Goal: Download file/media: Download file/media

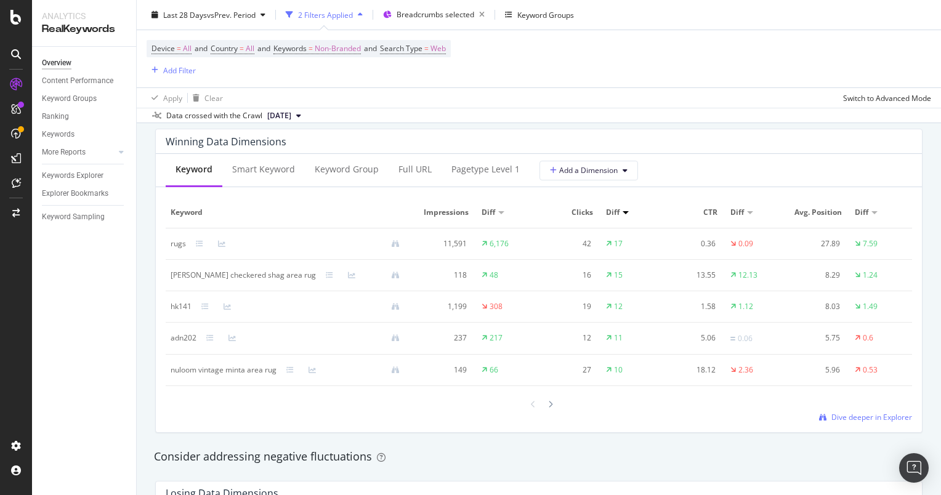
scroll to position [1110, 0]
click at [493, 201] on th "Diff" at bounding box center [508, 211] width 62 height 31
click at [493, 206] on div "Diff" at bounding box center [490, 211] width 17 height 11
click at [495, 207] on div "Diff" at bounding box center [508, 211] width 52 height 11
click at [498, 209] on div at bounding box center [501, 211] width 6 height 4
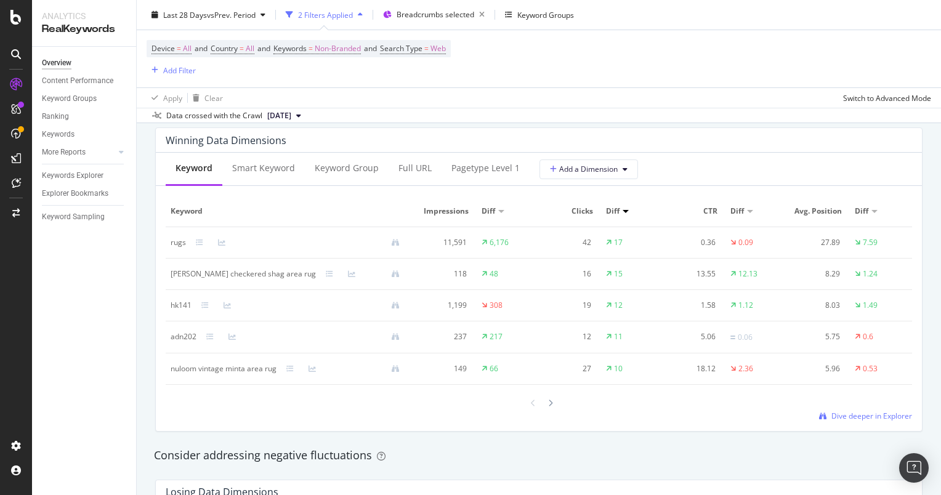
click at [498, 210] on div at bounding box center [501, 211] width 6 height 3
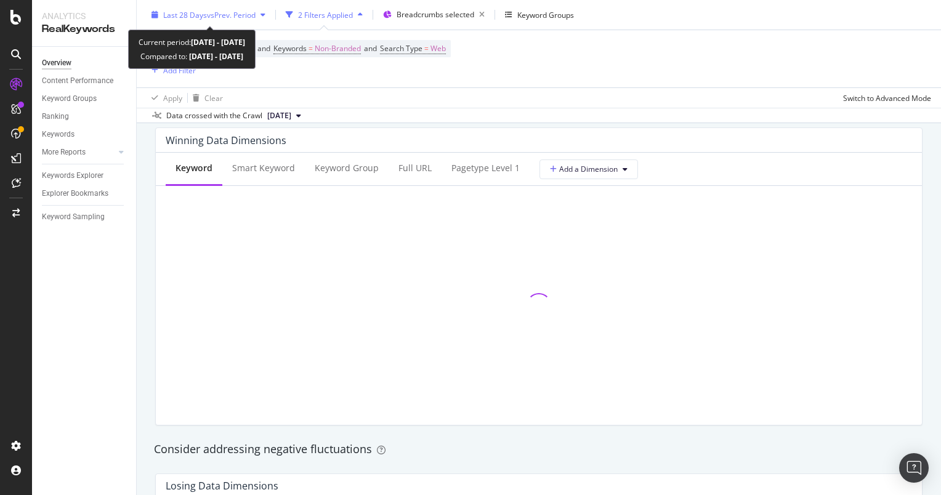
click at [270, 12] on div "button" at bounding box center [263, 14] width 15 height 7
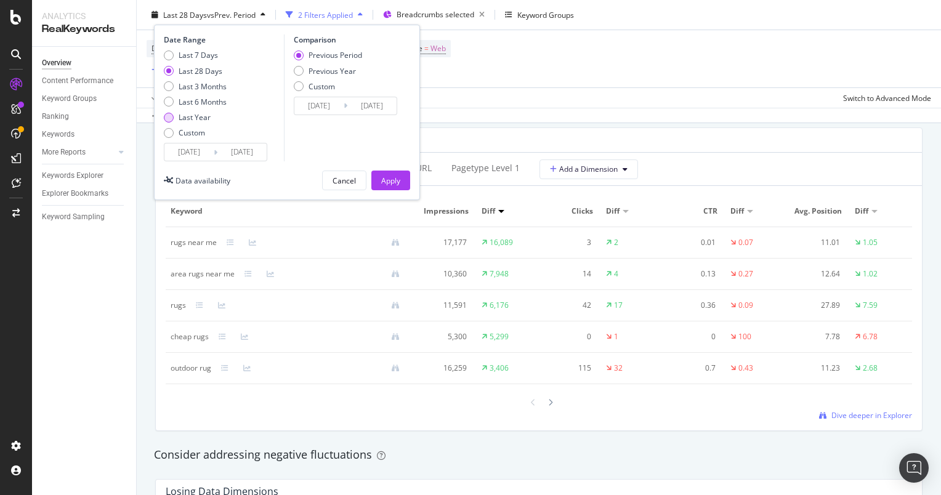
click at [200, 119] on div "Last Year" at bounding box center [195, 117] width 32 height 10
type input "2024/10/01"
type input "2023/10/02"
type input "2024/09/30"
click at [382, 175] on div "Apply" at bounding box center [390, 180] width 19 height 10
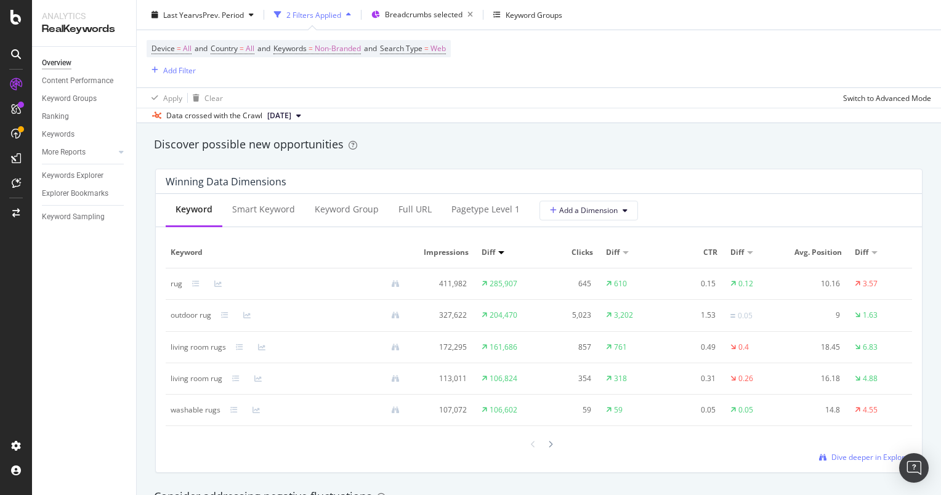
scroll to position [1069, 0]
click at [840, 462] on span "Dive deeper in Explorer" at bounding box center [871, 456] width 81 height 10
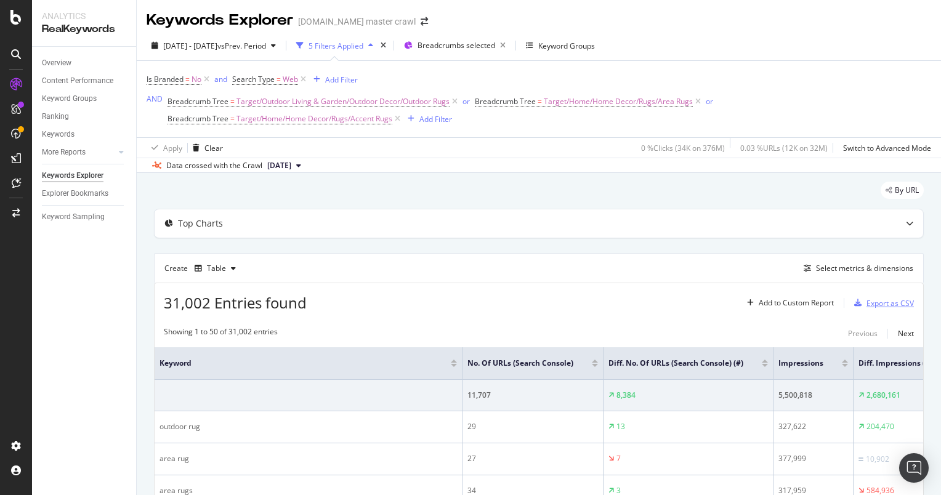
click at [868, 302] on div "Export as CSV" at bounding box center [889, 303] width 47 height 10
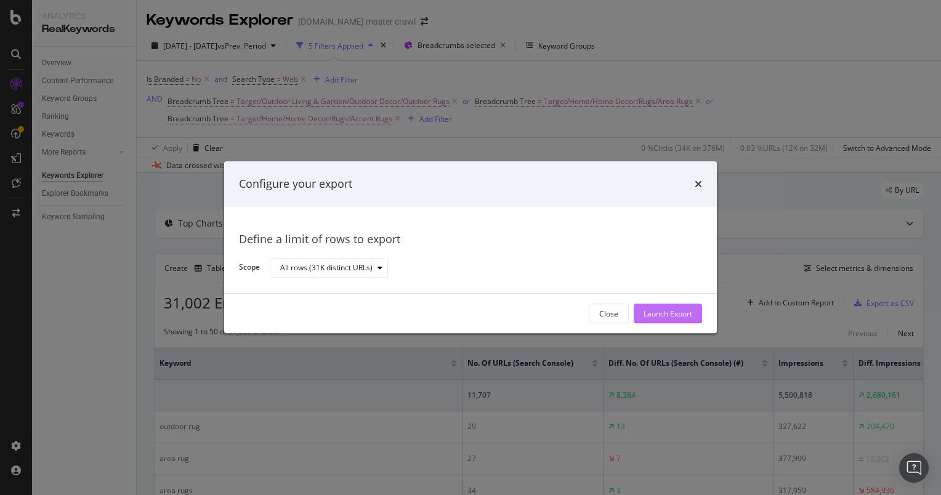
click at [684, 314] on div "Launch Export" at bounding box center [667, 314] width 49 height 10
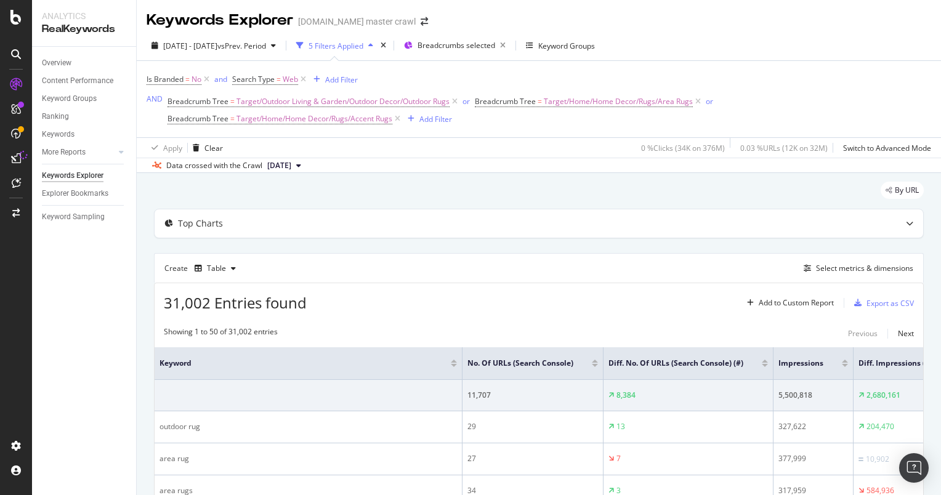
click at [100, 355] on div "Overview Content Performance Keyword Groups Ranking Keywords More Reports Count…" at bounding box center [84, 271] width 104 height 448
